Goal: Navigation & Orientation: Find specific page/section

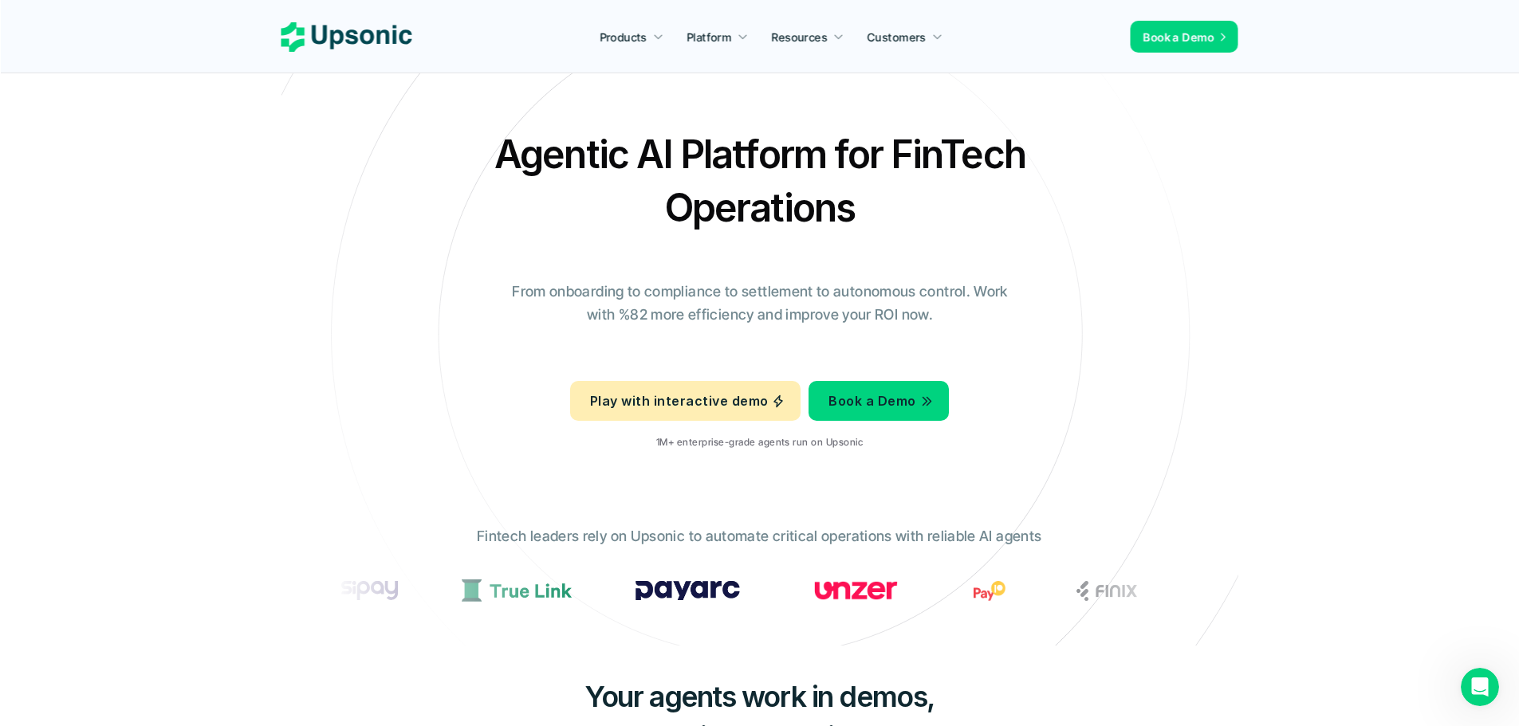
drag, startPoint x: 72, startPoint y: 477, endPoint x: 102, endPoint y: 470, distance: 31.0
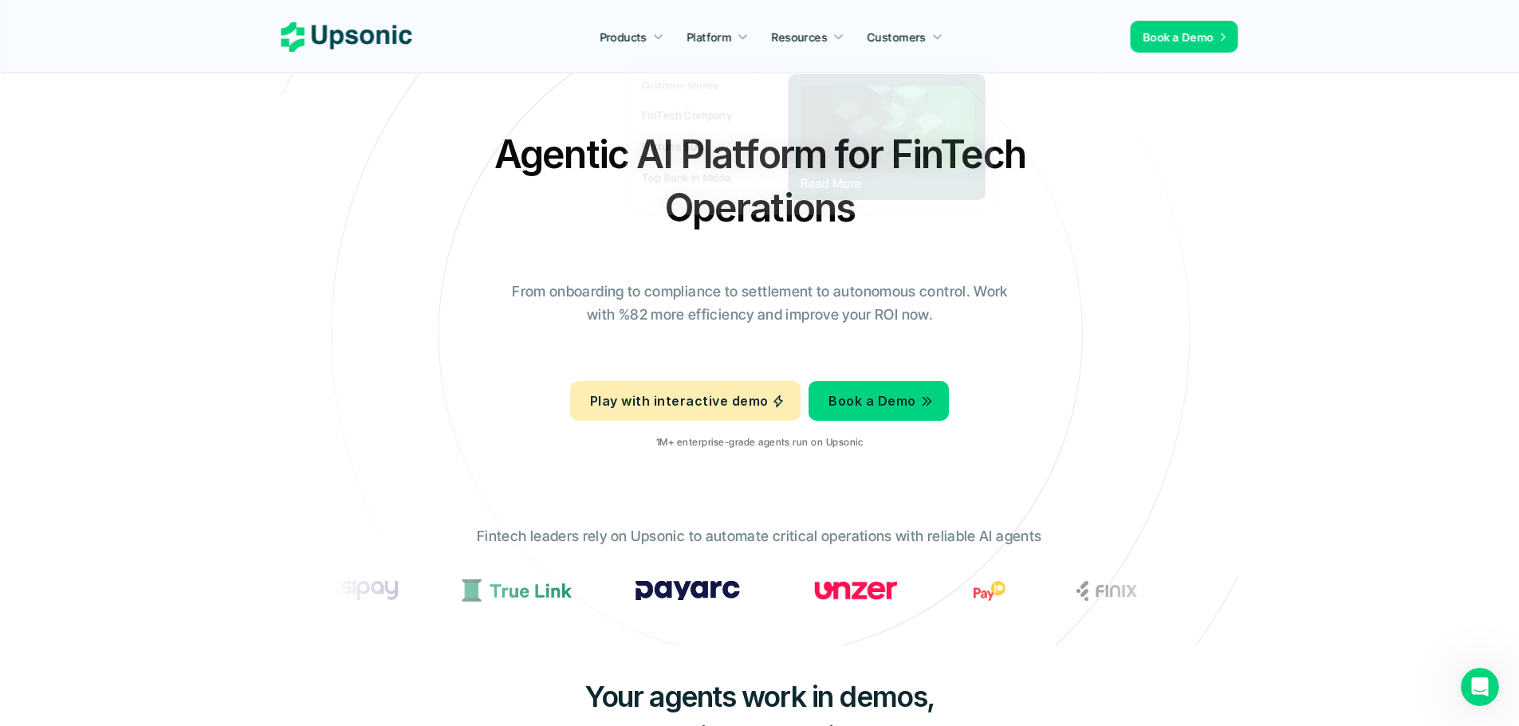
click at [874, 23] on link "Customers" at bounding box center [905, 36] width 95 height 29
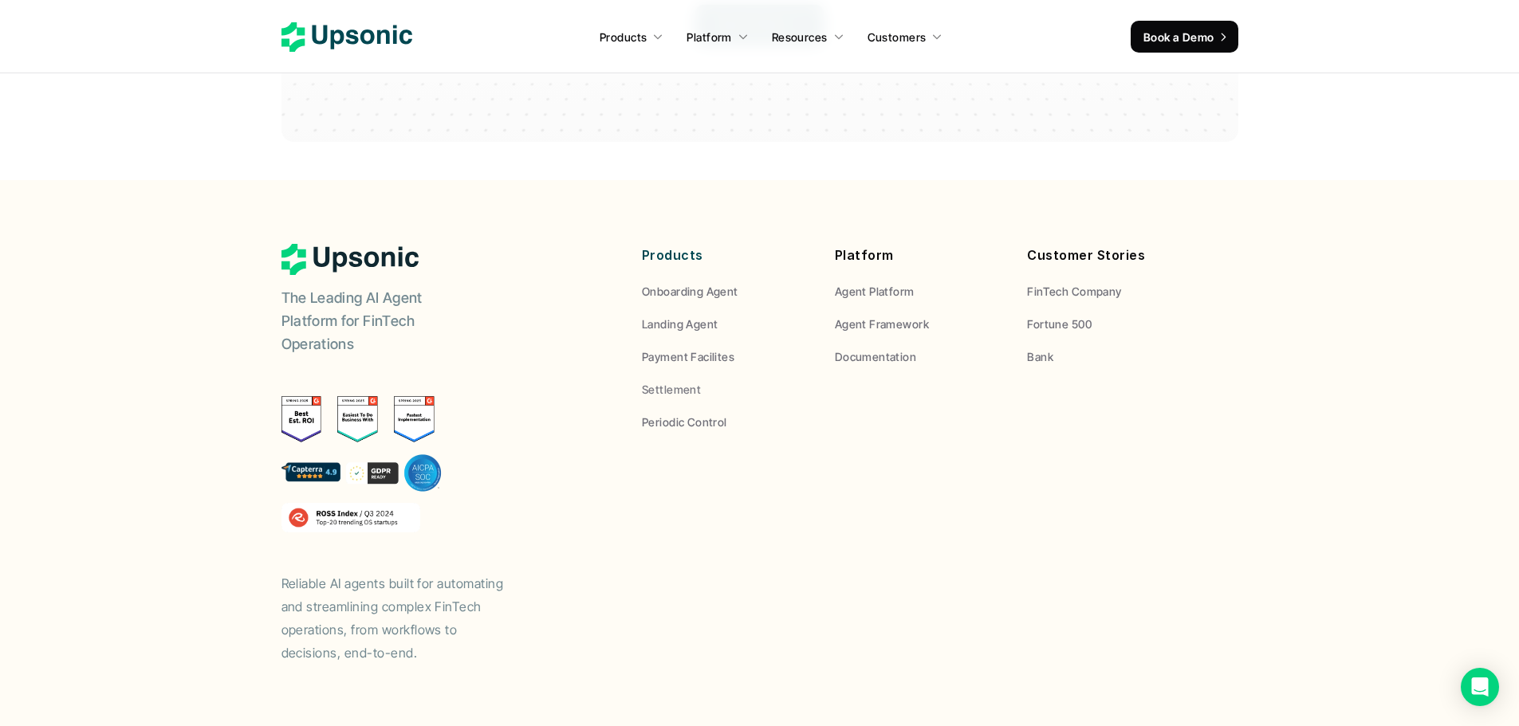
scroll to position [4692, 0]
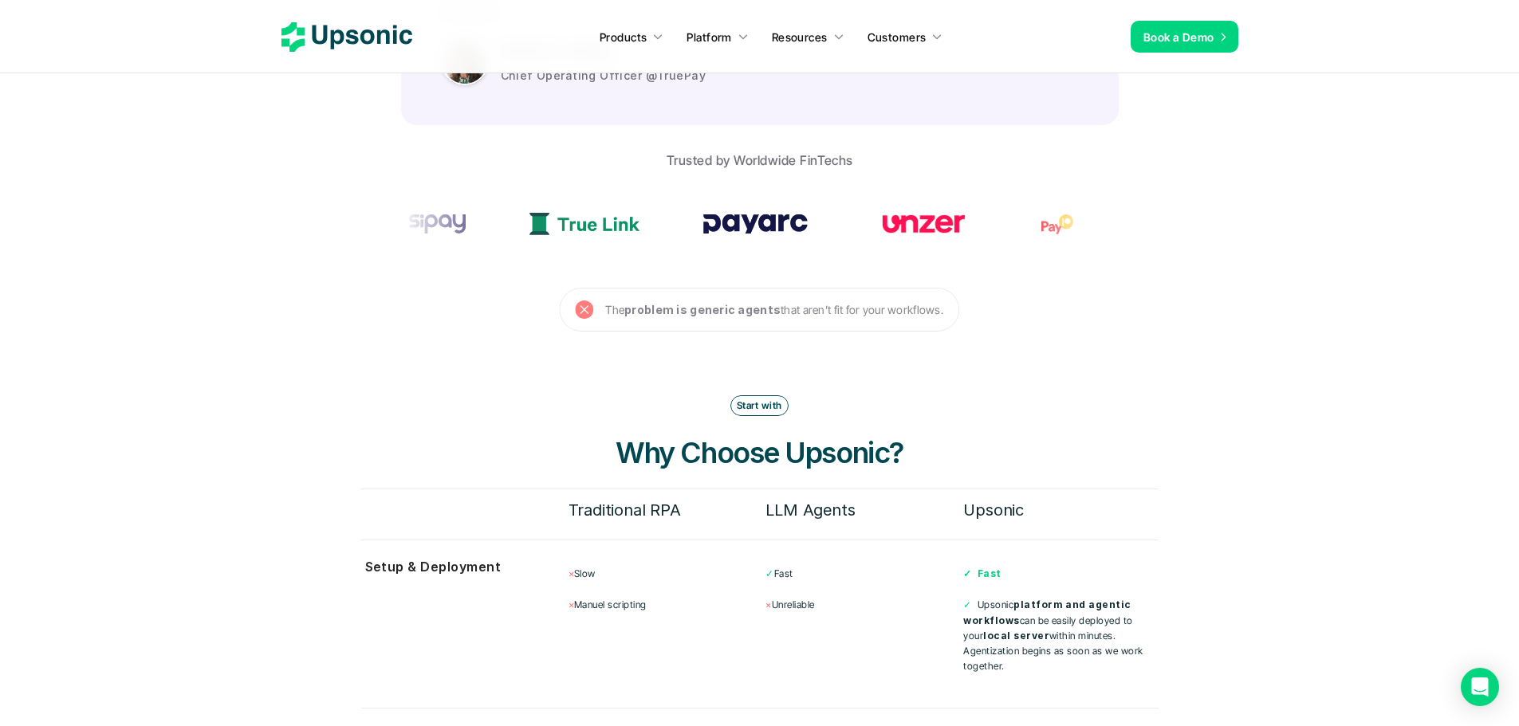
scroll to position [4881, 0]
